Goal: Task Accomplishment & Management: Use online tool/utility

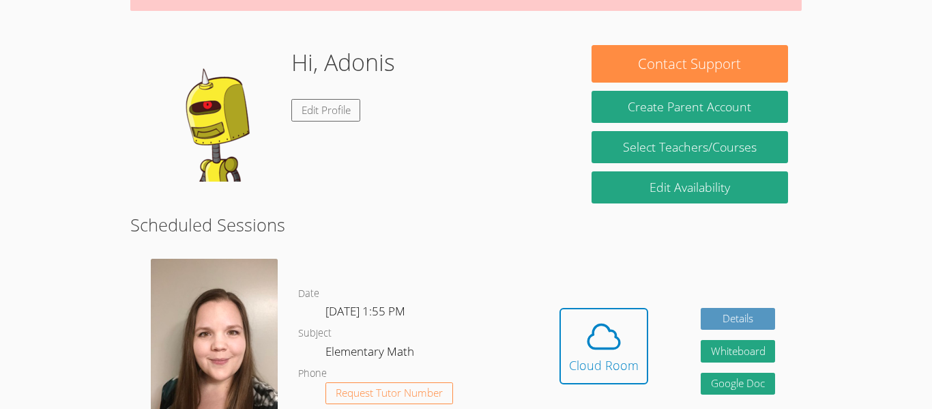
scroll to position [179, 0]
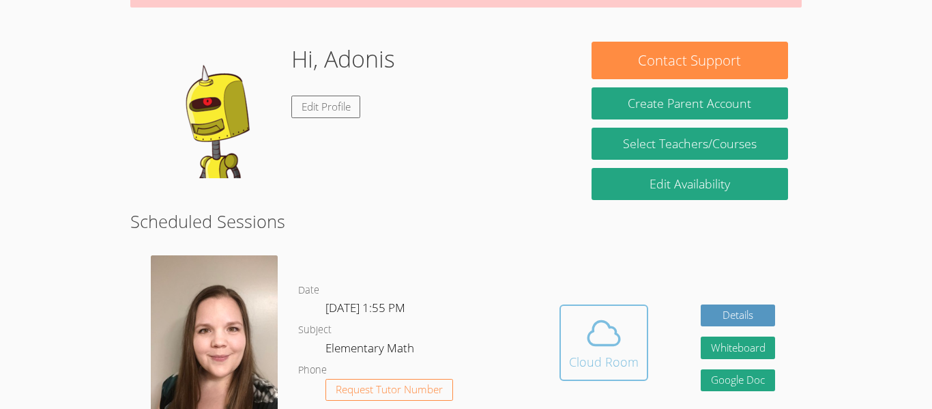
click at [623, 372] on button "Cloud Room" at bounding box center [603, 342] width 89 height 76
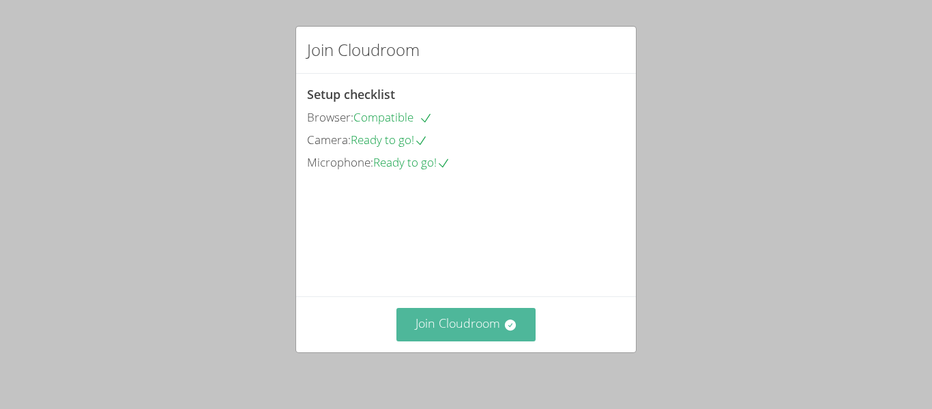
click at [450, 320] on button "Join Cloudroom" at bounding box center [466, 324] width 140 height 33
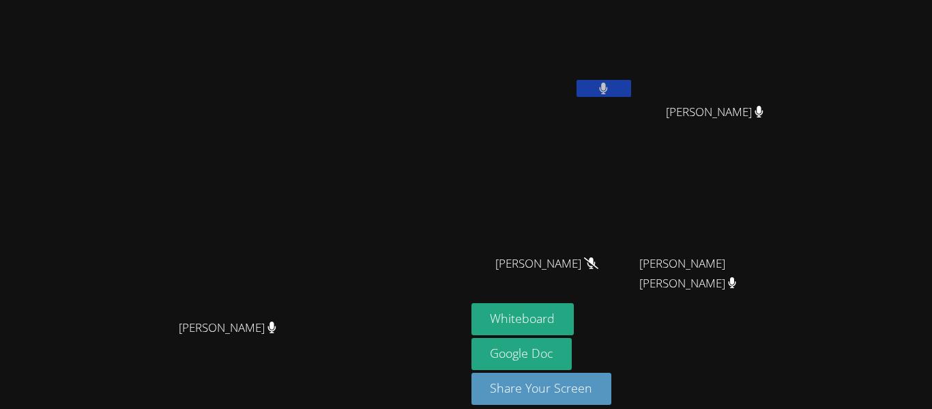
click at [439, 175] on div "[PERSON_NAME]" at bounding box center [232, 185] width 455 height 256
click at [563, 308] on button "Whiteboard" at bounding box center [522, 319] width 103 height 32
